Goal: Information Seeking & Learning: Understand process/instructions

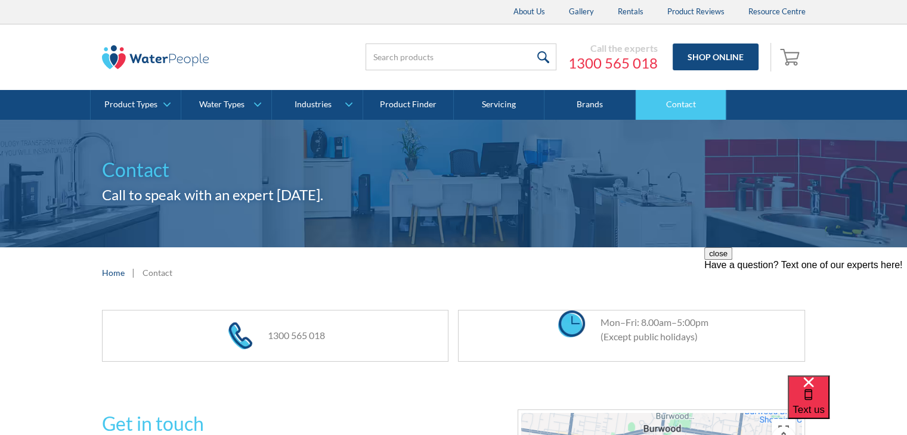
click at [670, 104] on link "Contact" at bounding box center [681, 105] width 91 height 30
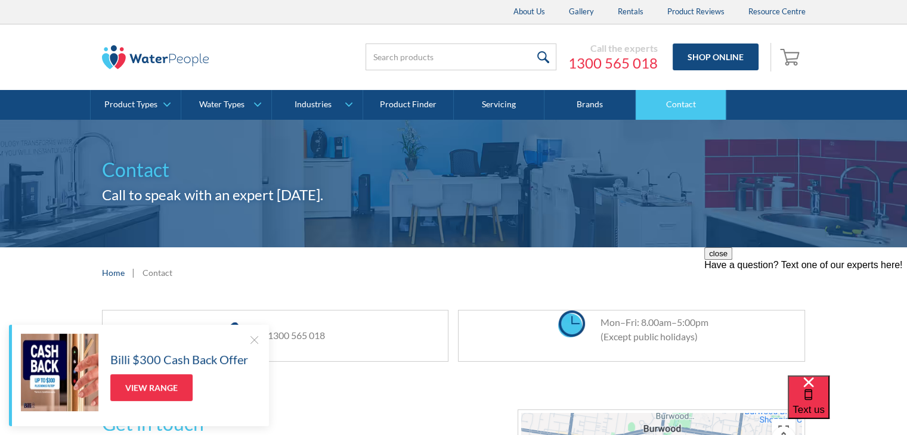
click at [684, 106] on link "Contact" at bounding box center [681, 105] width 91 height 30
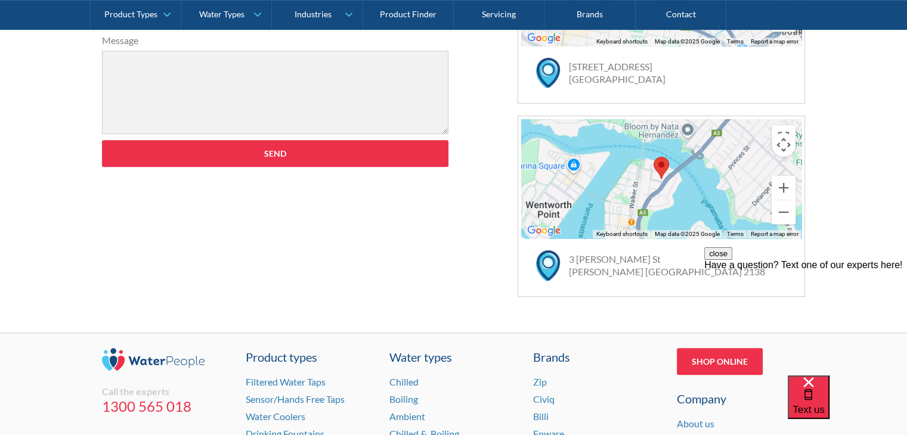
scroll to position [835, 0]
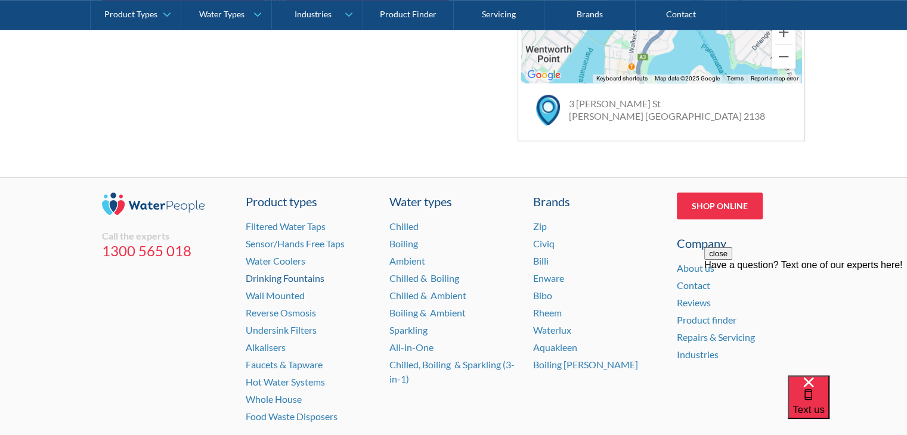
click at [289, 275] on link "Drinking Fountains" at bounding box center [285, 277] width 79 height 11
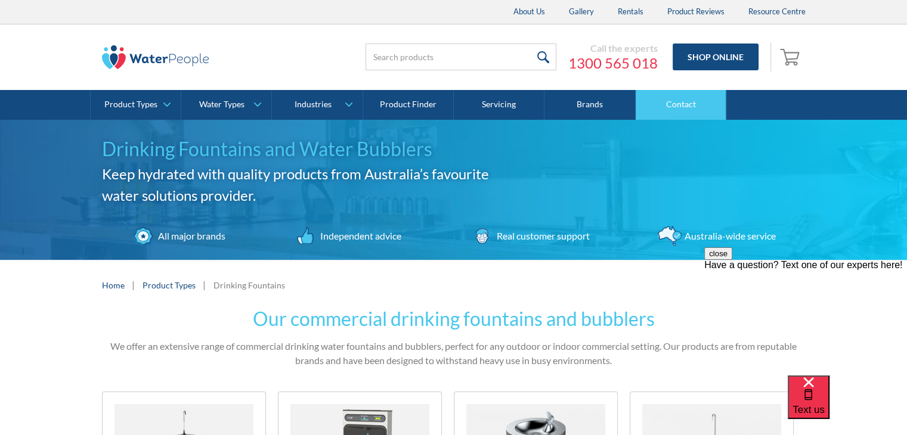
click at [689, 110] on link "Contact" at bounding box center [681, 105] width 91 height 30
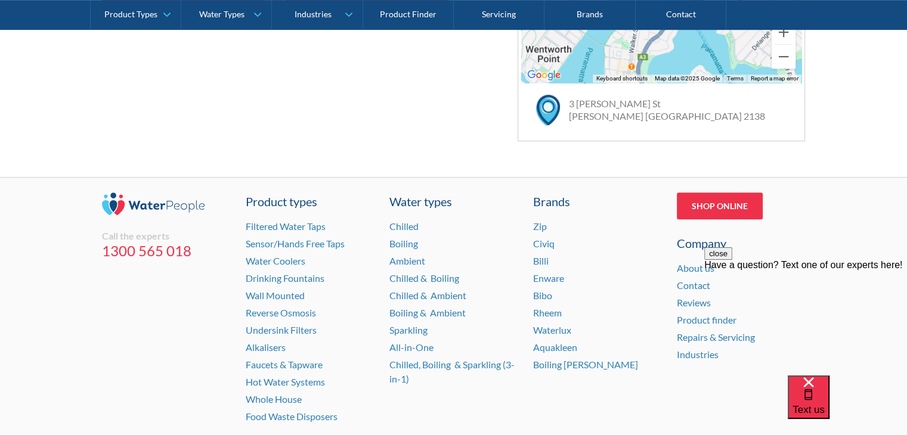
scroll to position [904, 0]
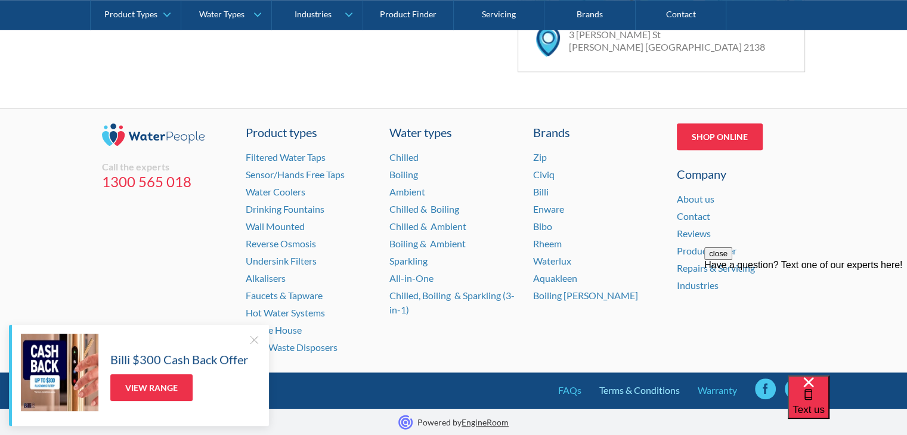
click at [642, 387] on link "Terms & Conditions" at bounding box center [639, 390] width 80 height 14
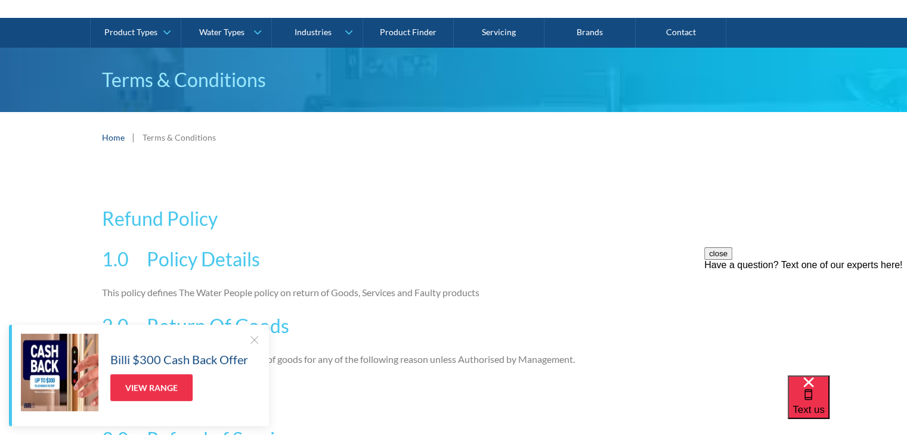
scroll to position [20, 0]
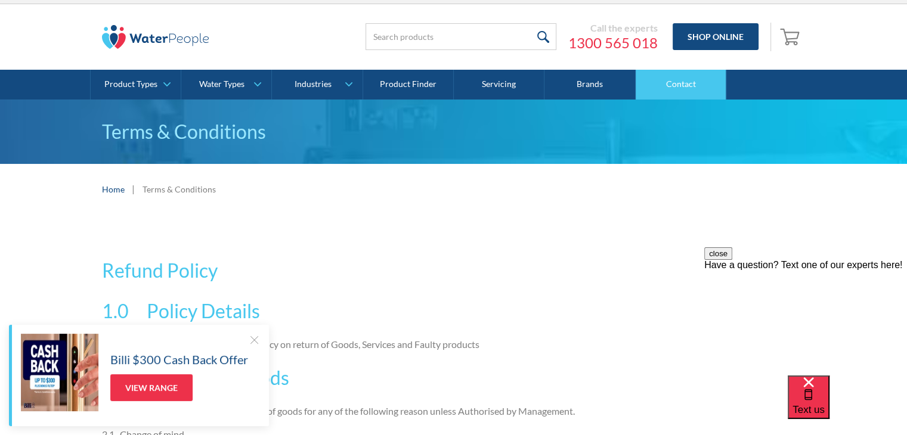
click at [702, 84] on link "Contact" at bounding box center [681, 85] width 91 height 30
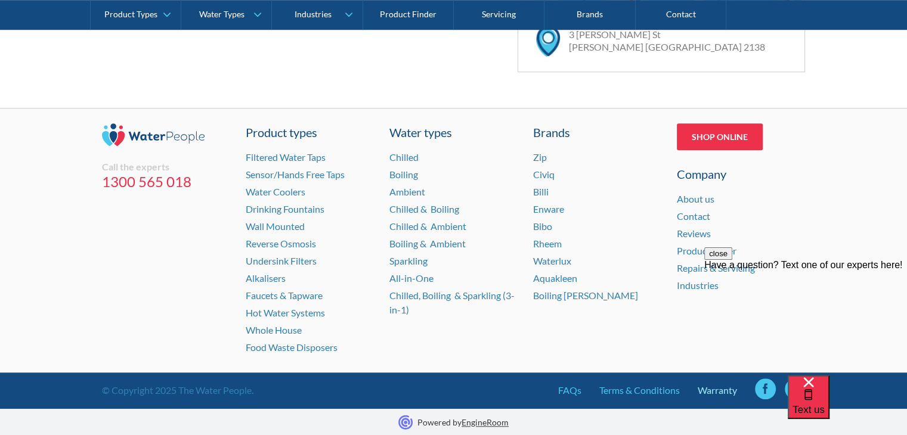
click at [711, 392] on link "Warranty" at bounding box center [717, 390] width 39 height 14
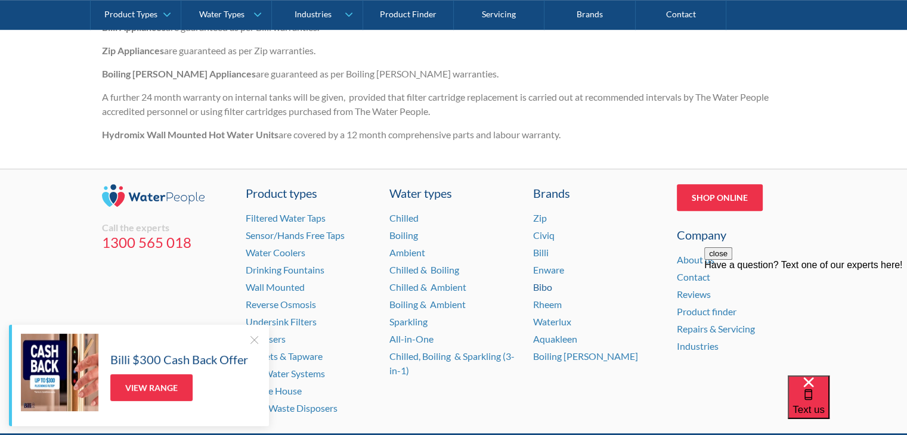
scroll to position [914, 0]
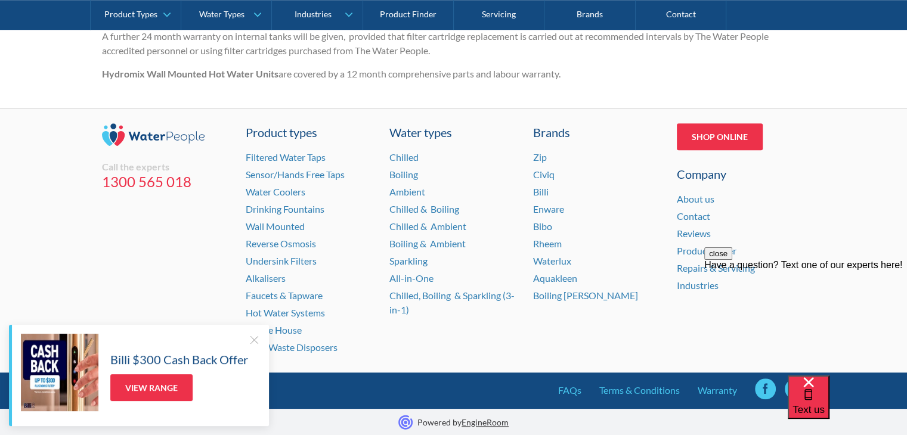
click at [246, 339] on div "Billi $300 Cash Back Offer View Range" at bounding box center [179, 373] width 138 height 69
click at [256, 342] on div at bounding box center [254, 340] width 12 height 12
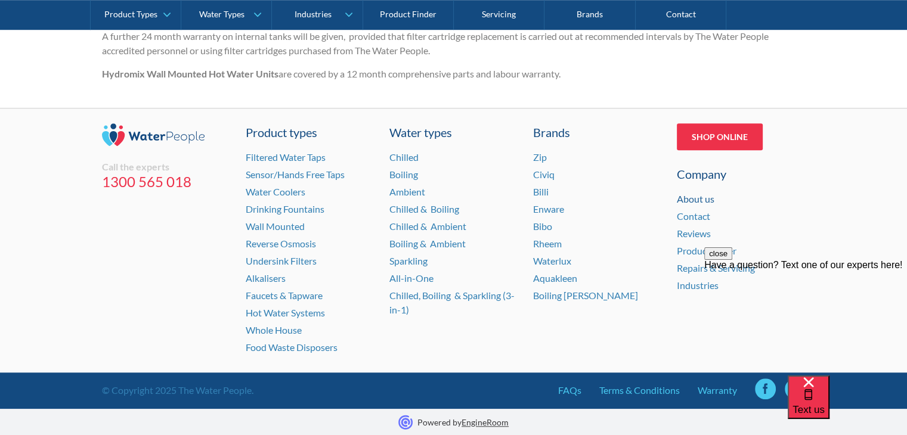
click at [705, 196] on link "About us" at bounding box center [696, 198] width 38 height 11
click at [699, 196] on link "About us" at bounding box center [696, 198] width 38 height 11
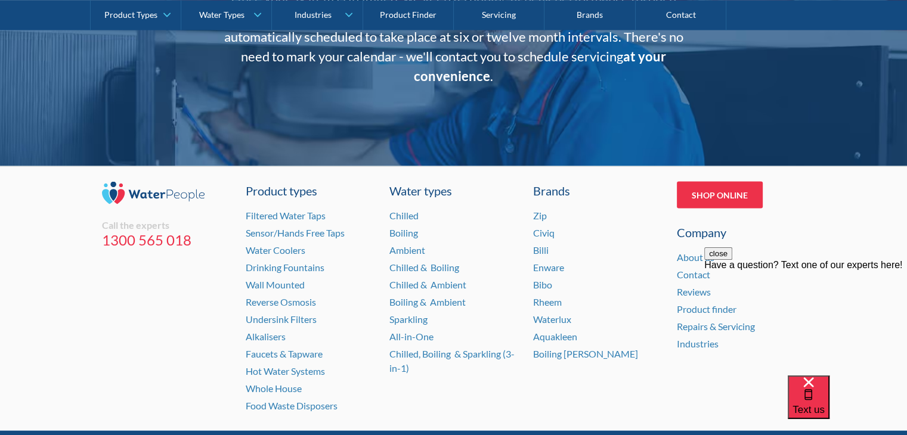
scroll to position [2507, 0]
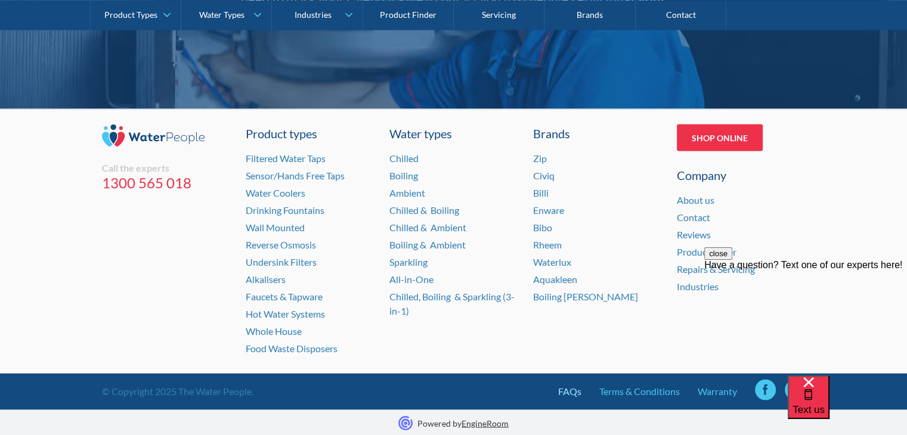
click at [565, 390] on link "FAQs" at bounding box center [569, 392] width 23 height 14
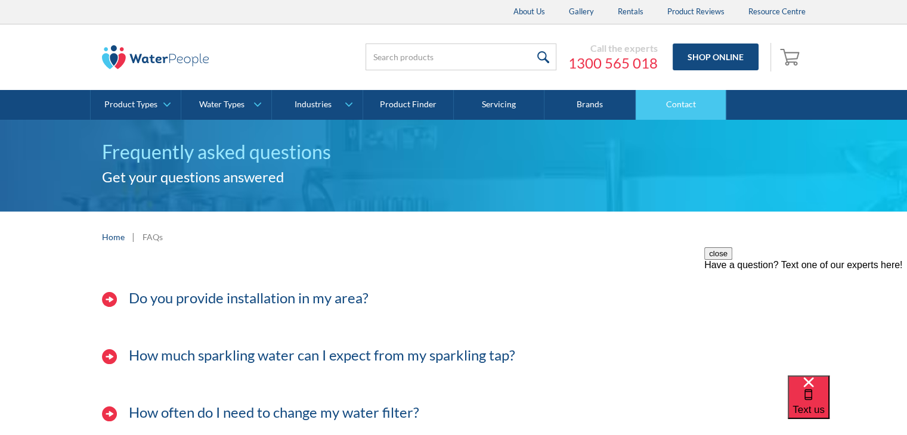
click at [685, 107] on link "Contact" at bounding box center [681, 105] width 91 height 30
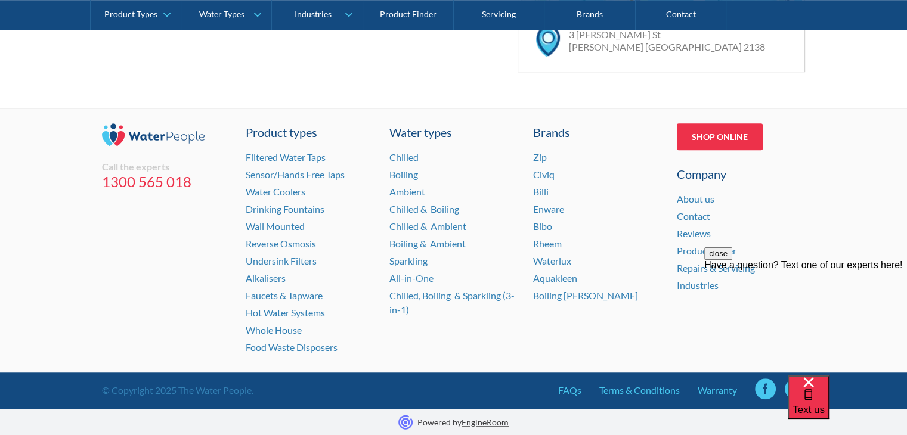
click at [716, 267] on div "close Have a question? Text one of our experts here!" at bounding box center [805, 318] width 203 height 143
click at [693, 194] on link "About us" at bounding box center [696, 198] width 38 height 11
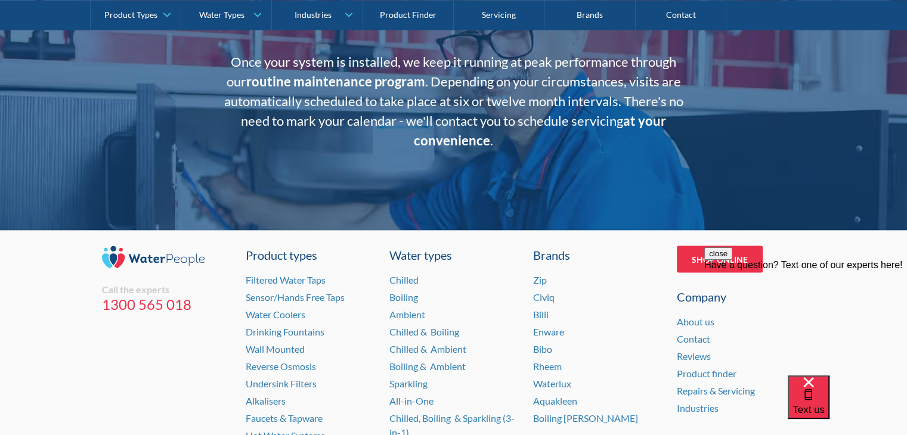
scroll to position [2507, 0]
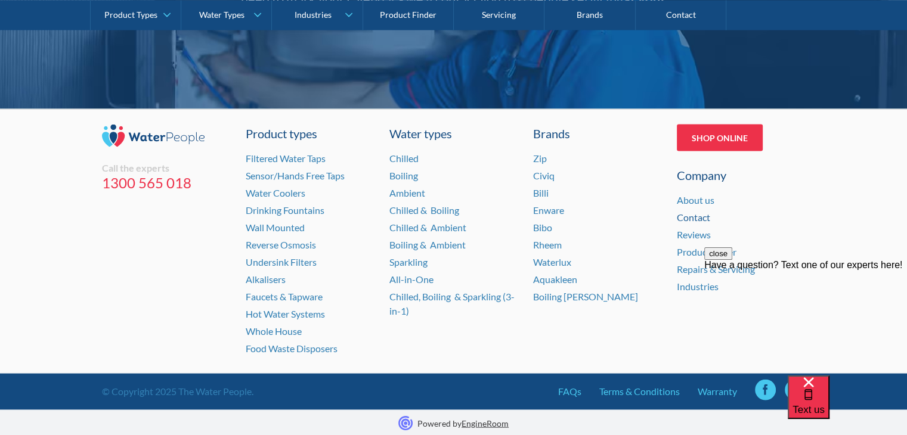
click at [697, 215] on link "Contact" at bounding box center [693, 217] width 33 height 11
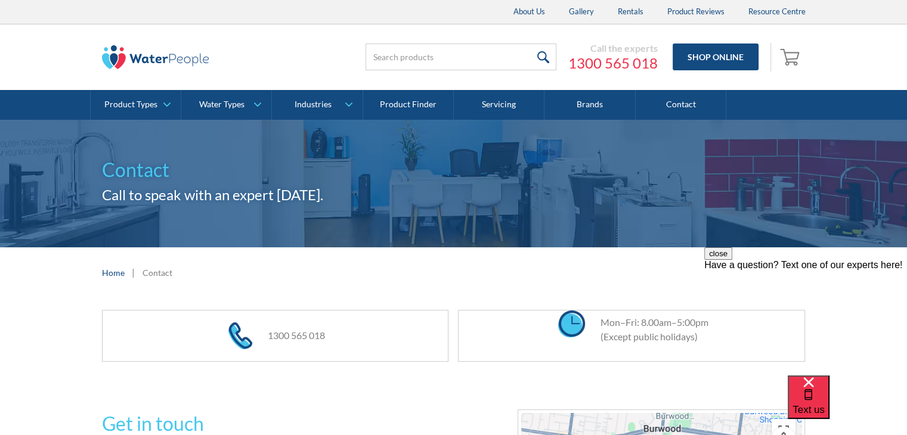
click at [613, 63] on link "1300 565 018" at bounding box center [612, 63] width 89 height 18
click at [154, 53] on img at bounding box center [155, 57] width 107 height 24
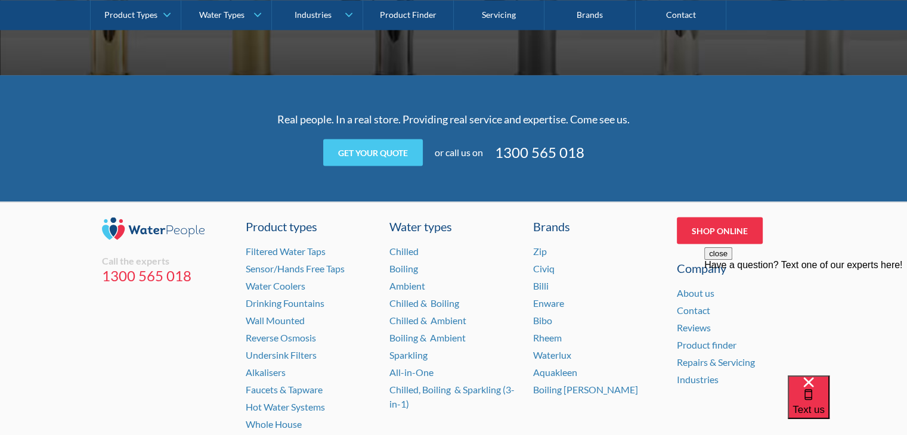
scroll to position [2488, 0]
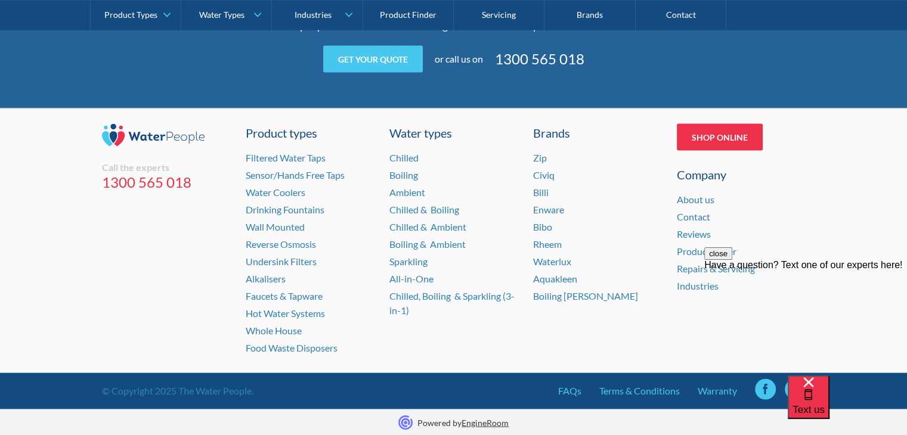
click at [879, 271] on div "Have a question? Text one of our experts here!" at bounding box center [805, 265] width 203 height 11
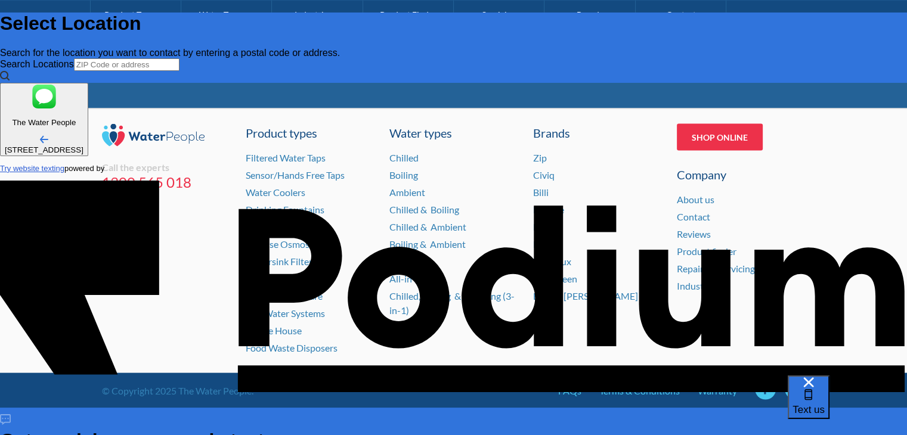
scroll to position [0, 0]
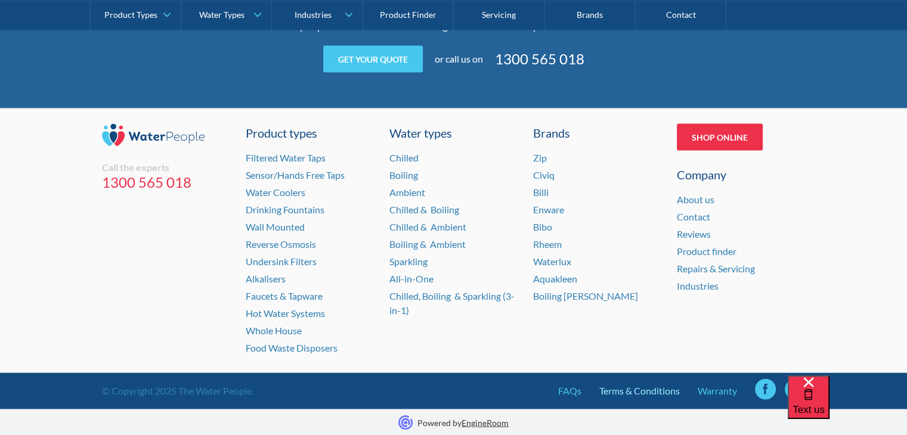
click at [637, 390] on link "Terms & Conditions" at bounding box center [639, 391] width 80 height 14
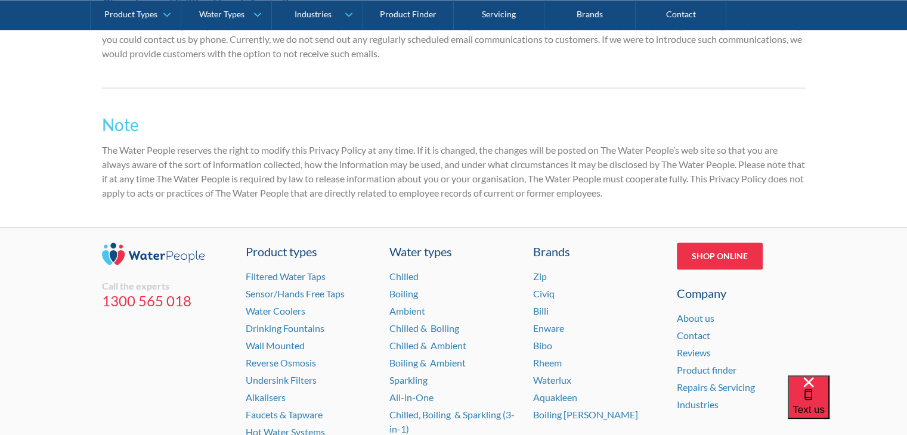
scroll to position [1749, 0]
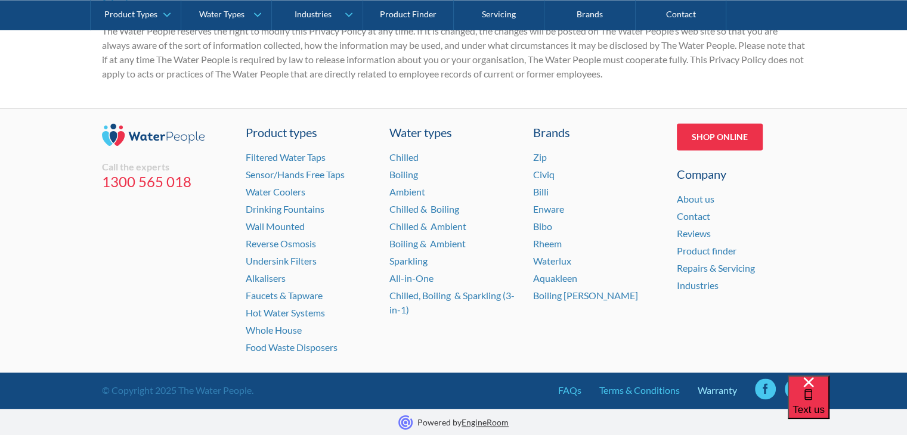
click at [711, 391] on link "Warranty" at bounding box center [717, 390] width 39 height 14
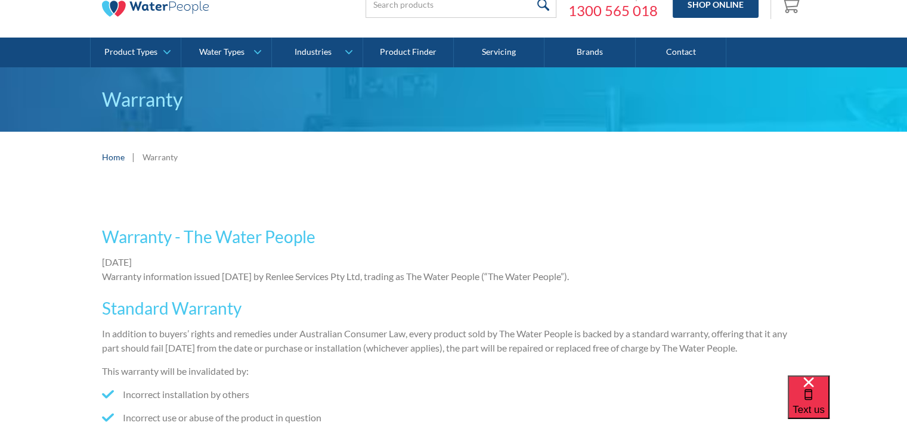
scroll to position [119, 0]
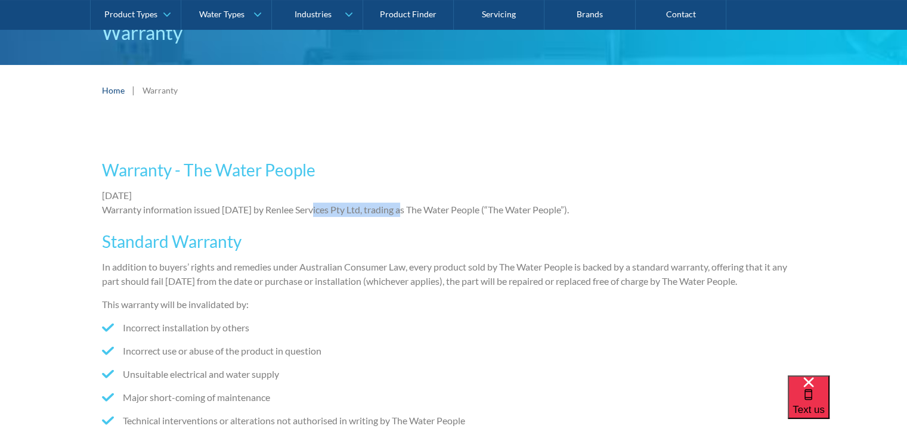
drag, startPoint x: 319, startPoint y: 208, endPoint x: 408, endPoint y: 215, distance: 89.7
click at [416, 215] on p "[DATE] Warranty information issued [DATE] by Renlee Services Pty Ltd, trading a…" at bounding box center [454, 202] width 704 height 29
copy p "Renlee Services Pty Ltd"
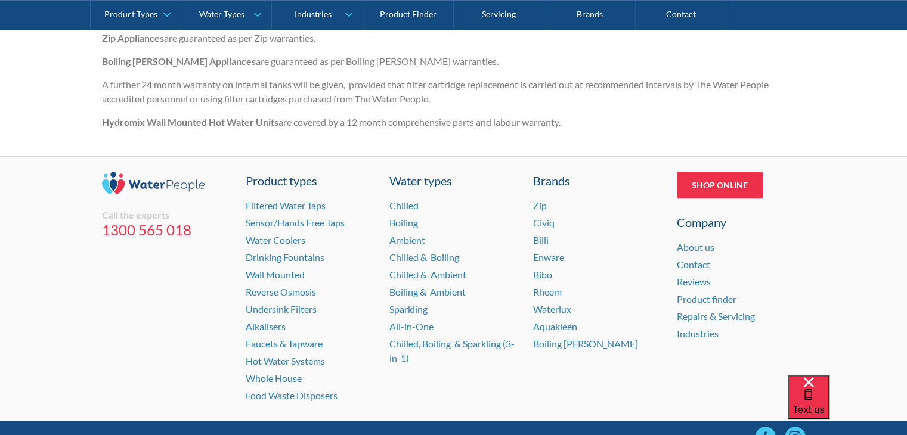
scroll to position [914, 0]
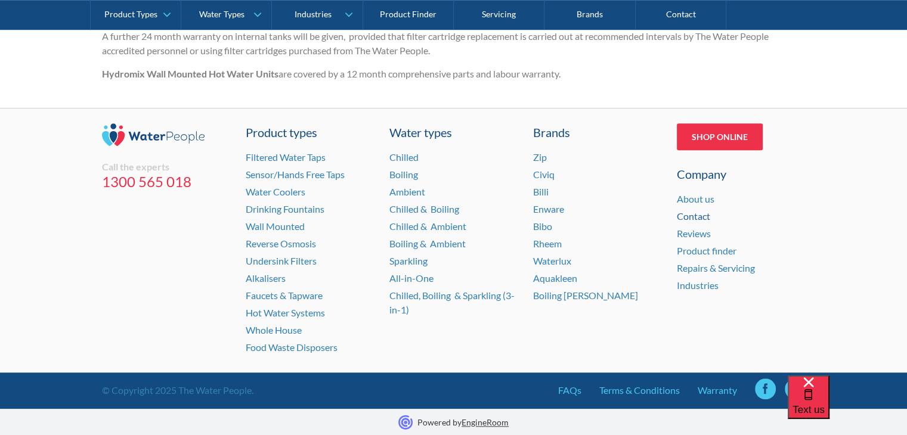
click at [695, 218] on link "Contact" at bounding box center [693, 215] width 33 height 11
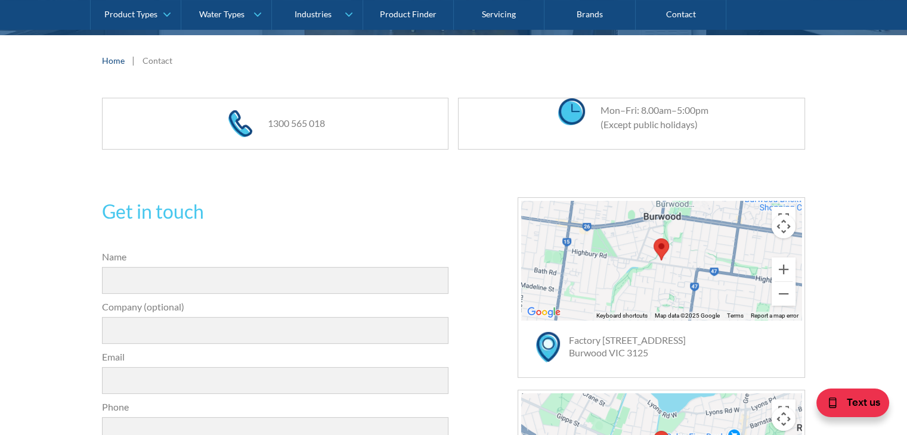
scroll to position [298, 0]
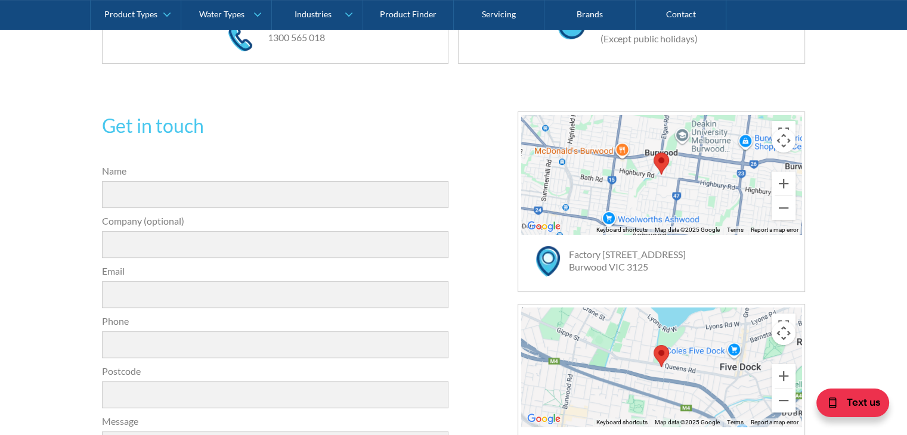
click at [335, 131] on h2 "Get in touch" at bounding box center [275, 125] width 347 height 29
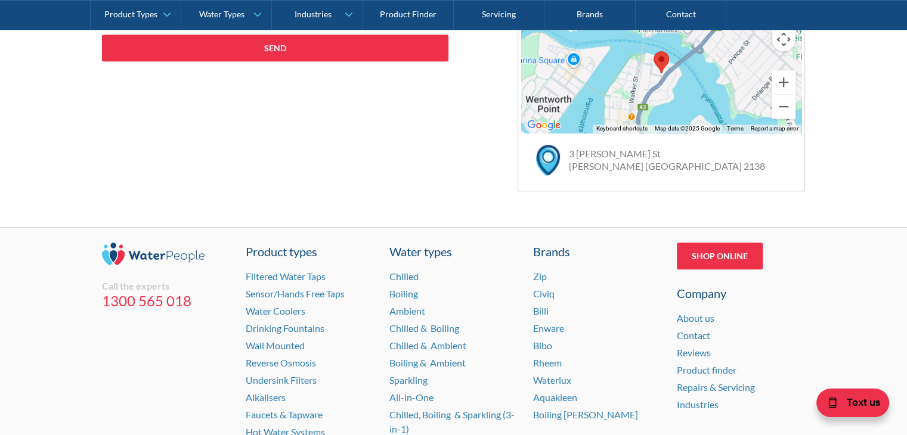
scroll to position [904, 0]
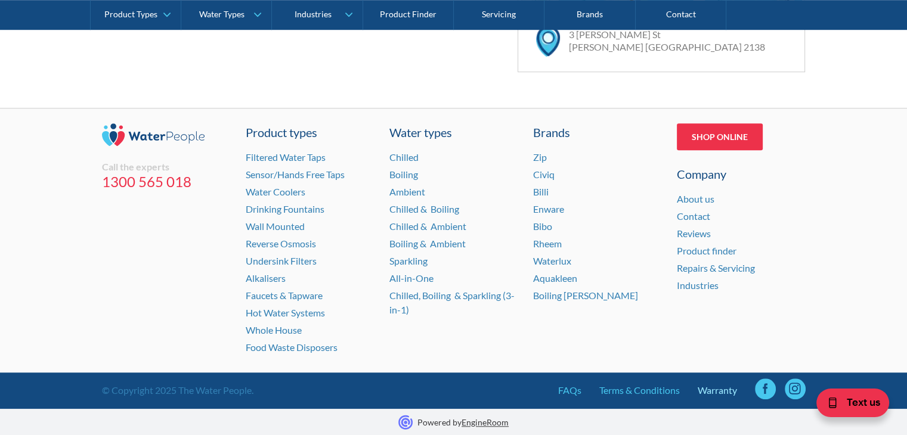
click at [706, 387] on link "Warranty" at bounding box center [717, 390] width 39 height 14
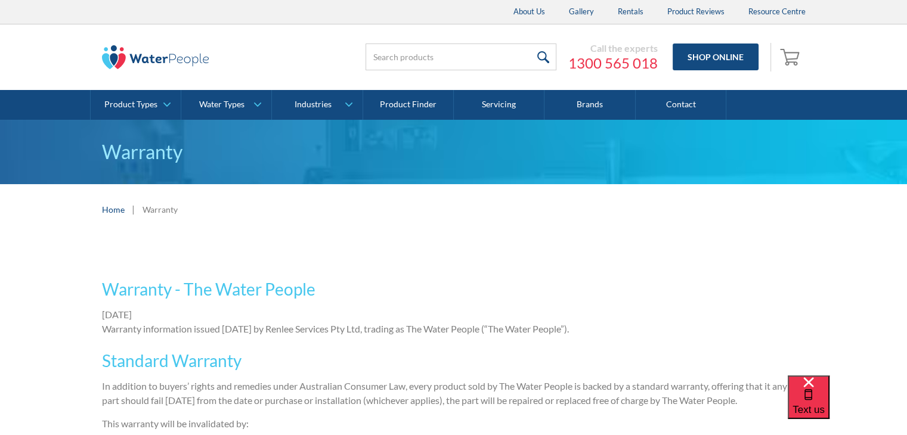
scroll to position [119, 0]
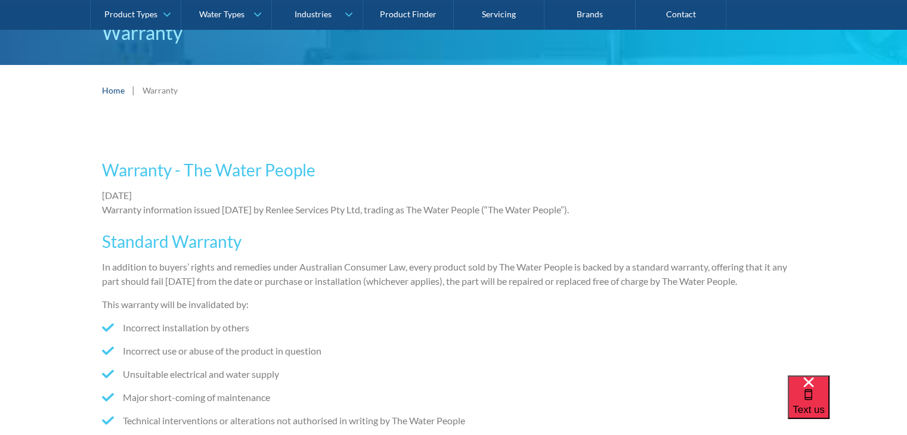
click at [472, 327] on li "Incorrect installation by others" at bounding box center [454, 328] width 704 height 14
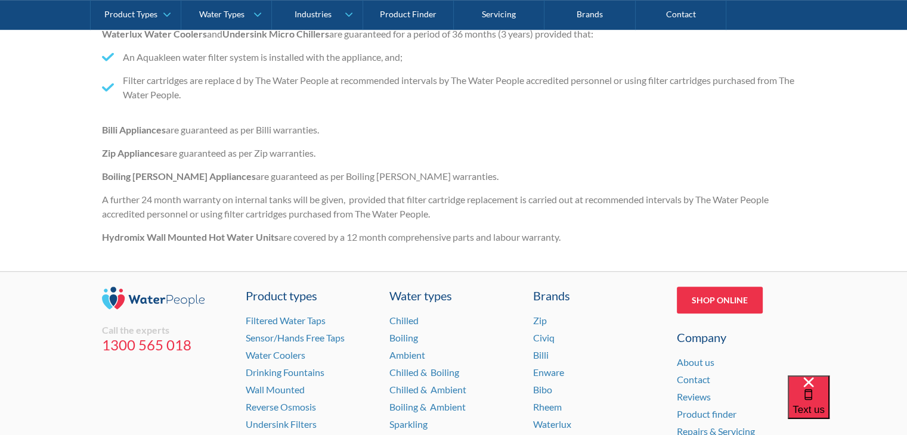
scroll to position [835, 0]
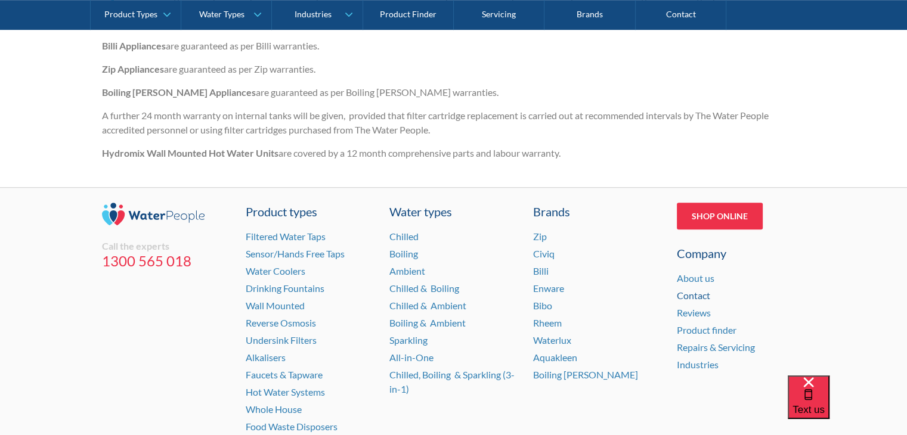
click at [696, 299] on link "Contact" at bounding box center [693, 295] width 33 height 11
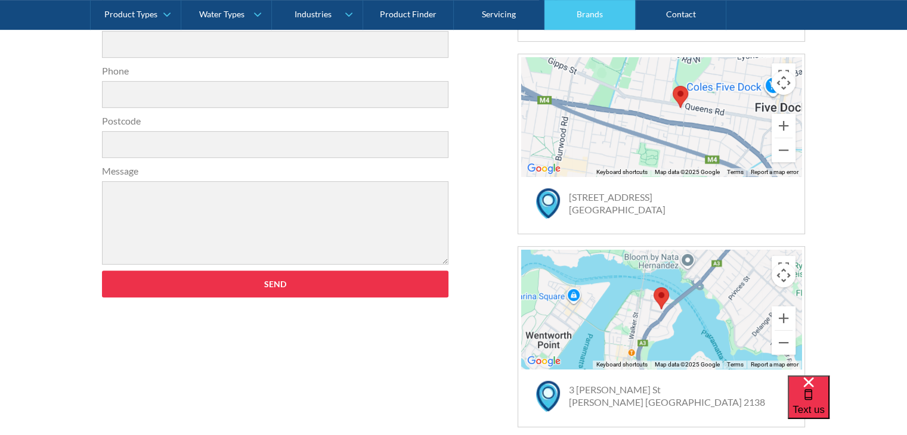
scroll to position [487, 0]
